Goal: Information Seeking & Learning: Learn about a topic

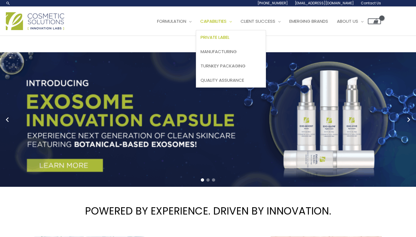
click at [226, 37] on span "Private Label" at bounding box center [214, 37] width 29 height 6
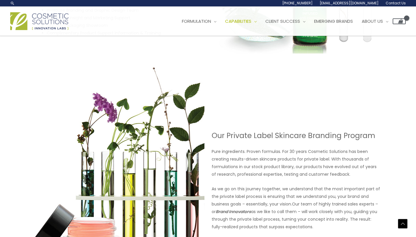
scroll to position [398, 0]
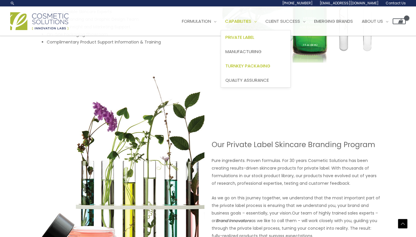
click at [259, 68] on span "Turnkey Packaging" at bounding box center [247, 66] width 45 height 6
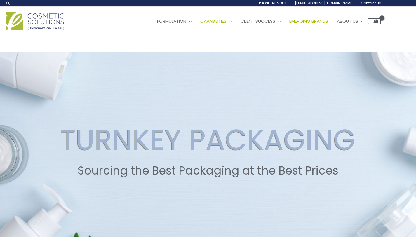
click at [315, 19] on span "Emerging Brands" at bounding box center [308, 21] width 39 height 6
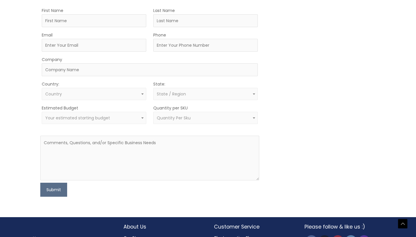
scroll to position [349, 0]
